Goal: Check status: Check status

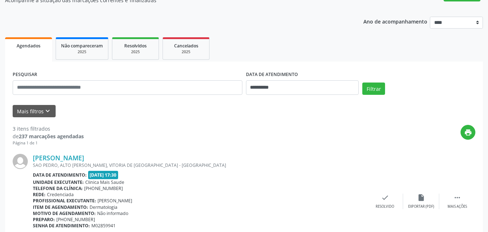
scroll to position [69, 0]
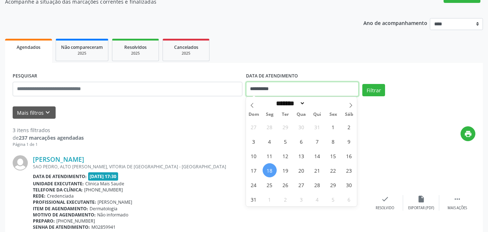
click at [263, 87] on input "**********" at bounding box center [302, 89] width 113 height 14
click at [299, 172] on span "20" at bounding box center [301, 170] width 14 height 14
type input "**********"
click at [299, 172] on span "20" at bounding box center [301, 170] width 14 height 14
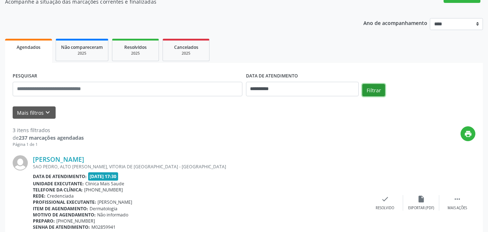
click at [366, 89] on button "Filtrar" at bounding box center [373, 90] width 23 height 12
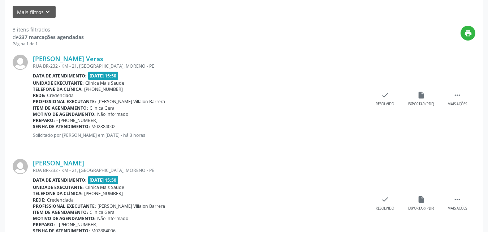
scroll to position [178, 0]
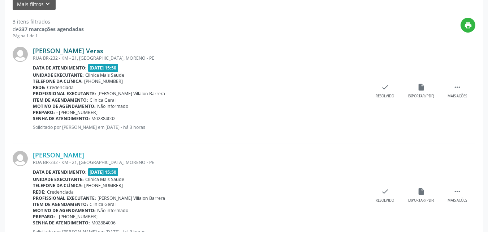
click at [93, 52] on link "[PERSON_NAME] Veras" at bounding box center [68, 51] width 70 height 8
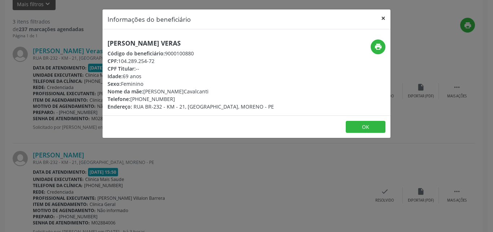
click at [382, 18] on button "×" at bounding box center [383, 18] width 14 height 18
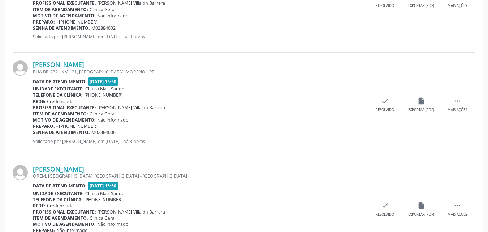
scroll to position [286, 0]
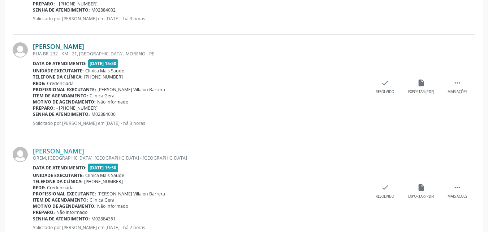
click at [72, 46] on link "[PERSON_NAME]" at bounding box center [58, 46] width 51 height 8
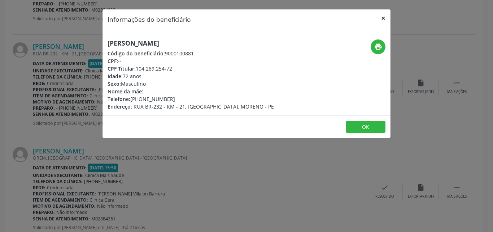
drag, startPoint x: 387, startPoint y: 17, endPoint x: 378, endPoint y: 17, distance: 9.4
click at [385, 17] on button "×" at bounding box center [383, 18] width 14 height 18
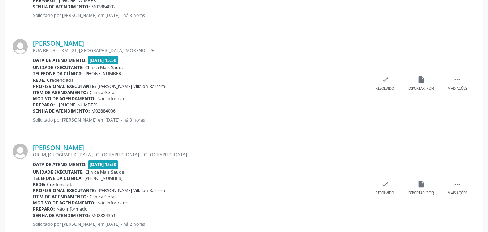
scroll to position [310, 0]
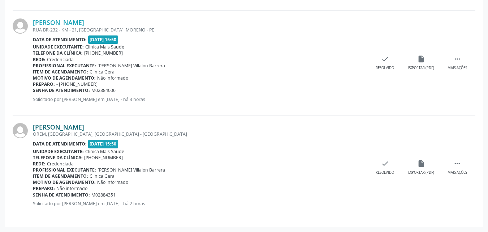
click at [82, 130] on link "[PERSON_NAME]" at bounding box center [58, 127] width 51 height 8
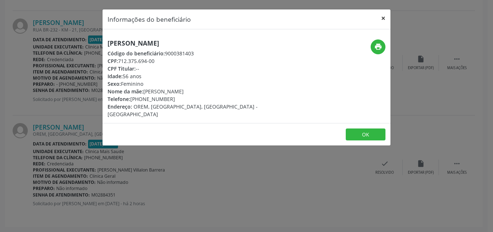
click at [383, 17] on button "×" at bounding box center [383, 18] width 14 height 18
